Goal: Task Accomplishment & Management: Use online tool/utility

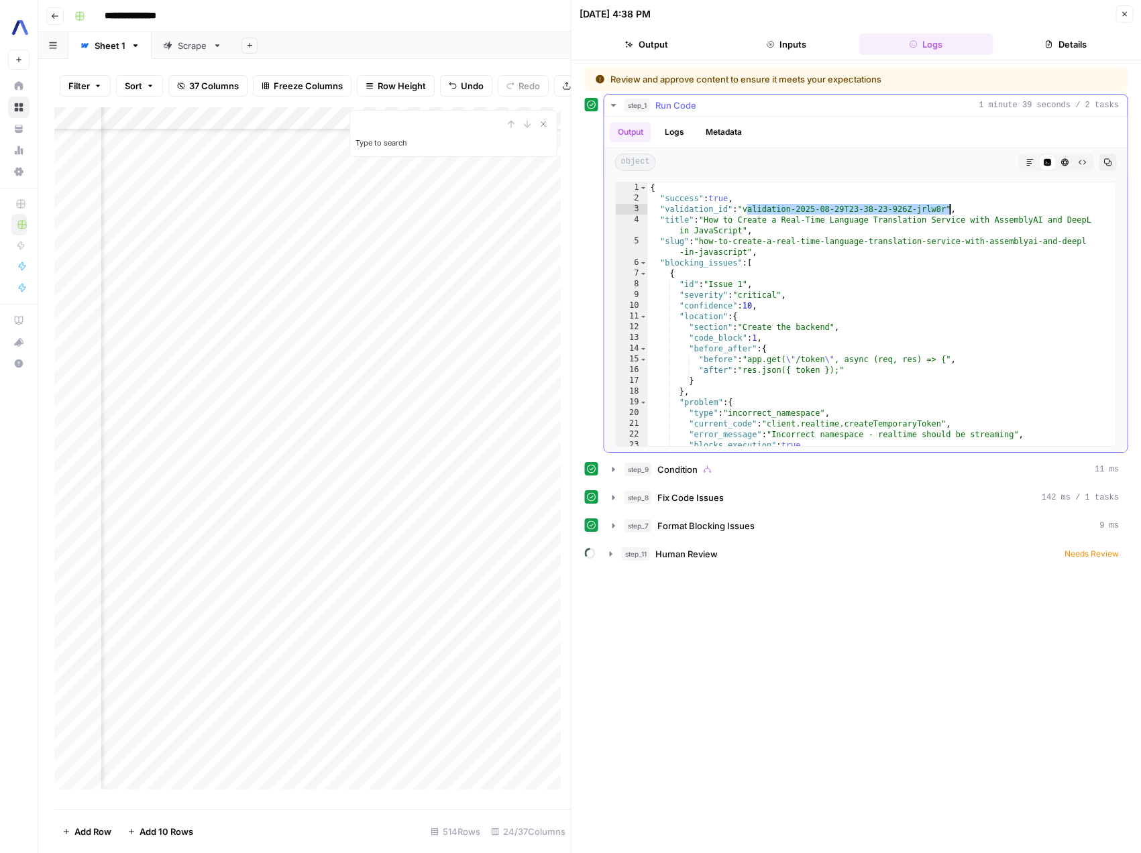
scroll to position [883, 2064]
click at [855, 700] on div "**********" at bounding box center [856, 457] width 543 height 780
click at [658, 47] on button "Output" at bounding box center [647, 44] width 134 height 21
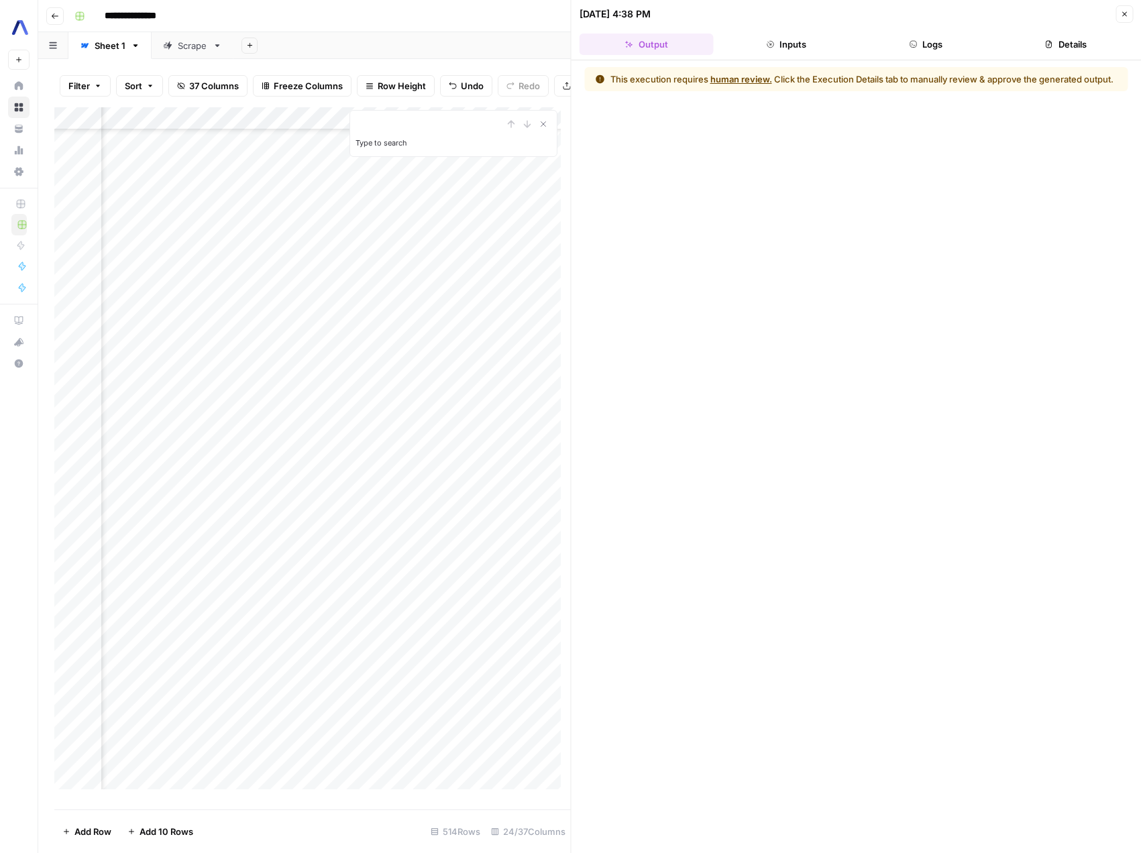
click at [1122, 17] on icon "button" at bounding box center [1124, 14] width 8 height 8
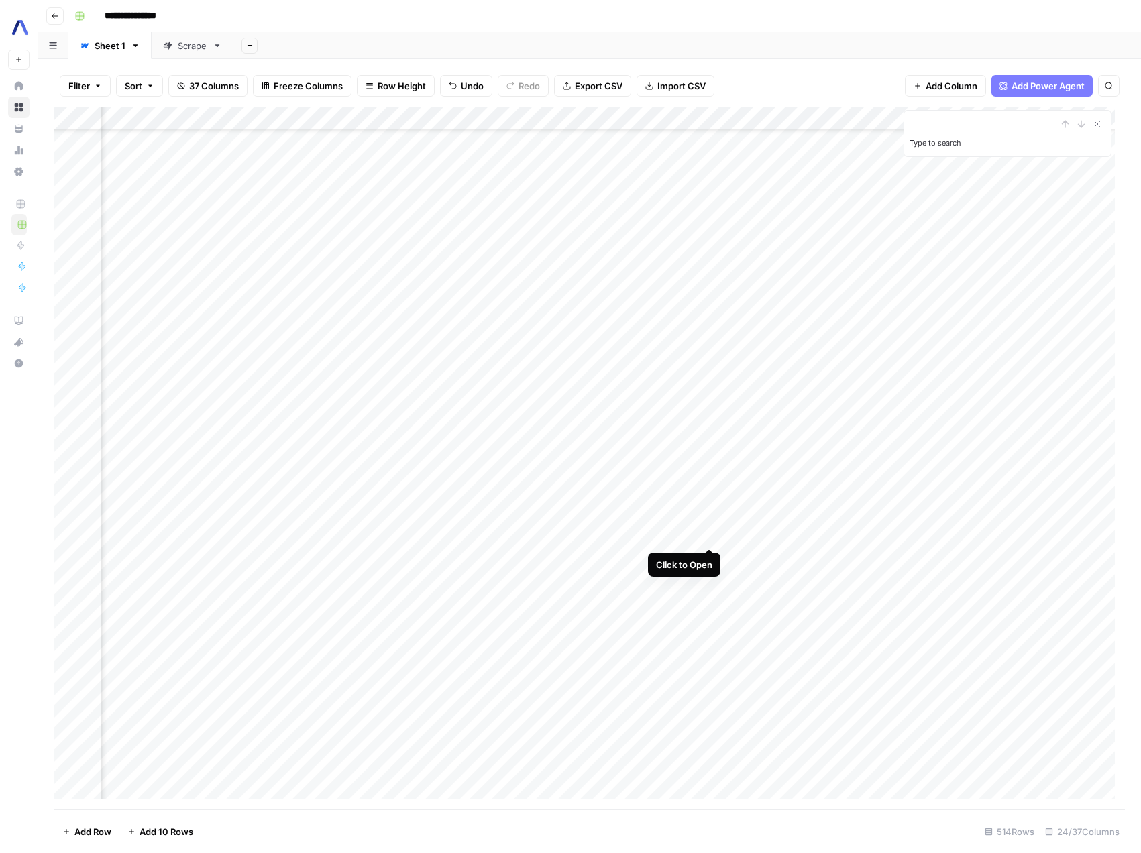
click at [705, 535] on div "Add Column" at bounding box center [589, 458] width 1071 height 702
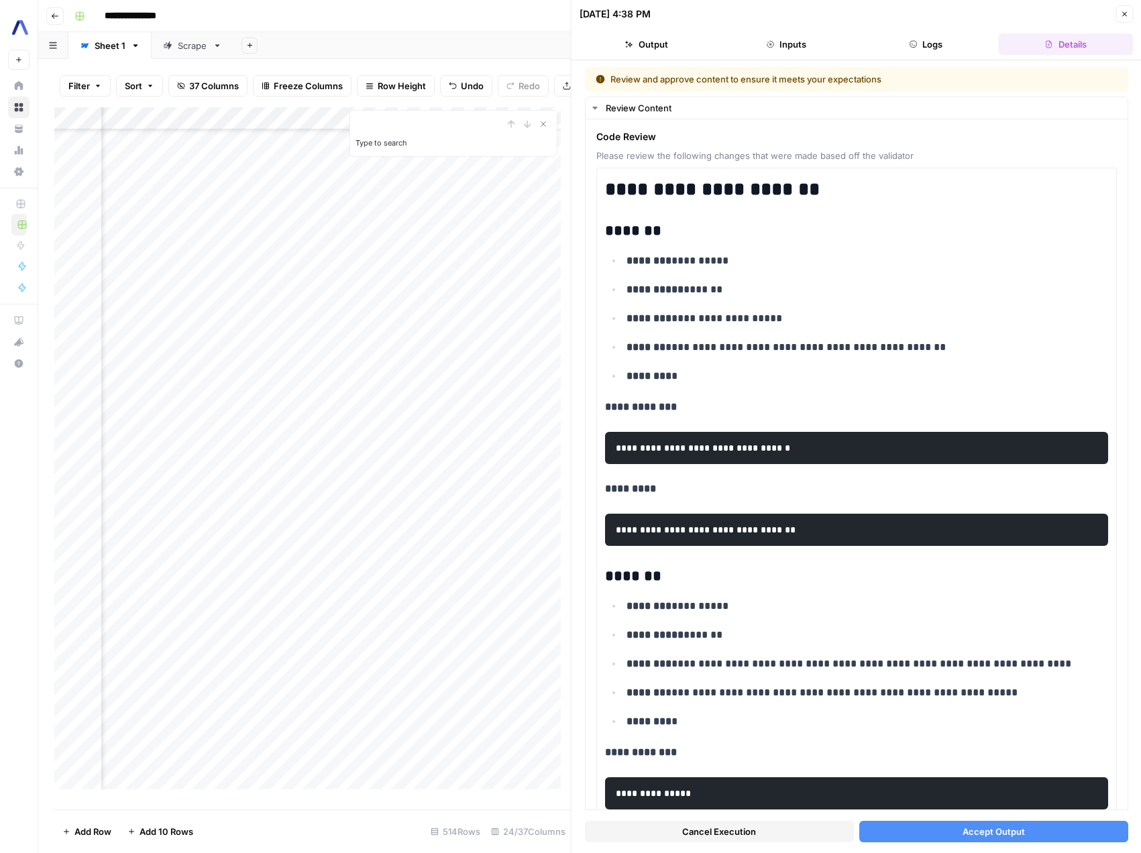
click at [723, 828] on span "Cancel Execution" at bounding box center [719, 831] width 74 height 13
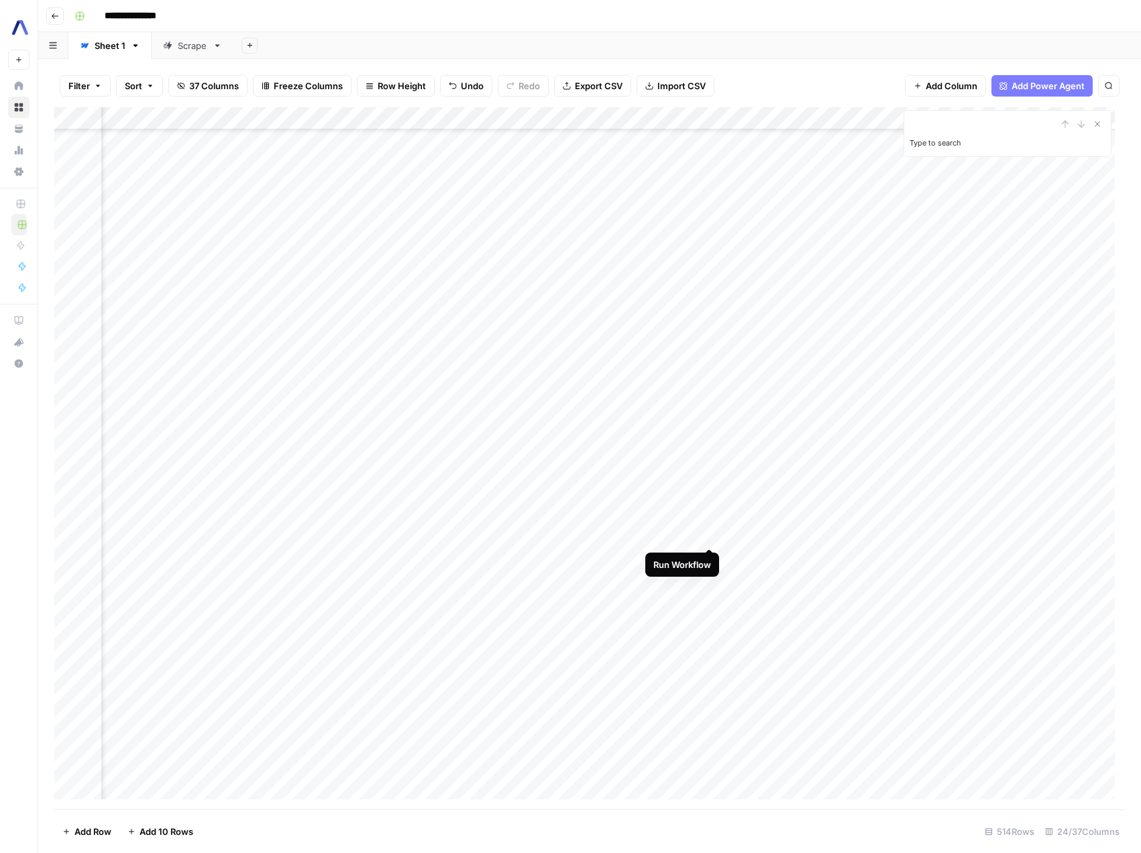
click at [713, 533] on div "Add Column" at bounding box center [589, 458] width 1071 height 702
click at [707, 535] on div "Add Column" at bounding box center [589, 458] width 1071 height 702
